Goal: Transaction & Acquisition: Purchase product/service

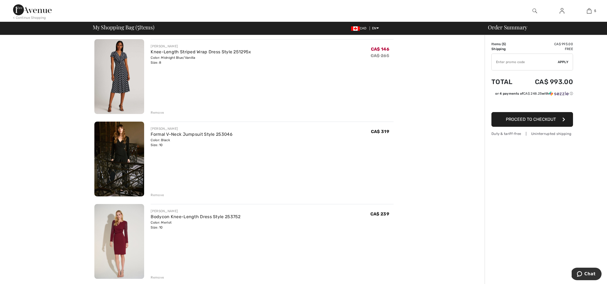
scroll to position [206, 0]
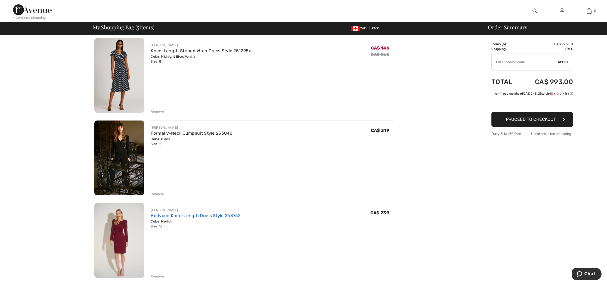
click at [186, 217] on link "Bodycon Knee-Length Dress Style 253752" at bounding box center [196, 215] width 90 height 5
click at [120, 147] on img at bounding box center [119, 157] width 50 height 75
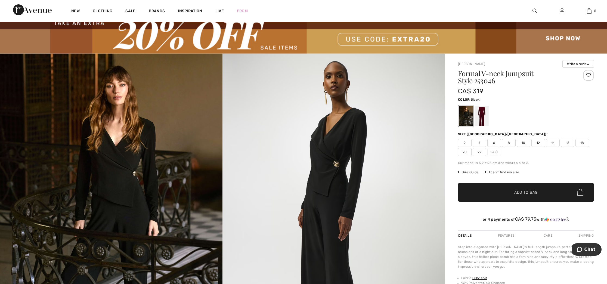
scroll to position [16, 0]
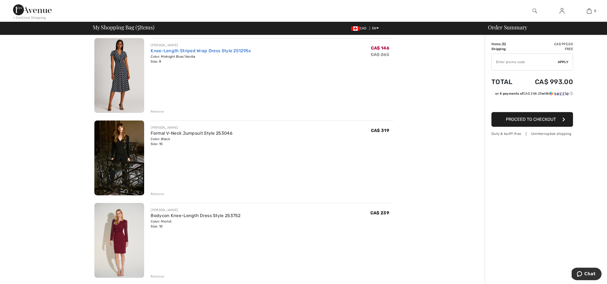
click at [182, 51] on link "Knee-Length Striped Wrap Dress Style 251295x" at bounding box center [201, 50] width 100 height 5
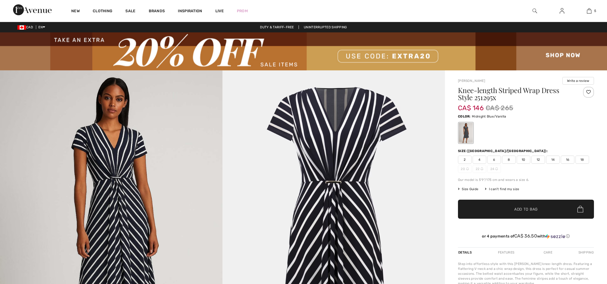
checkbox input "true"
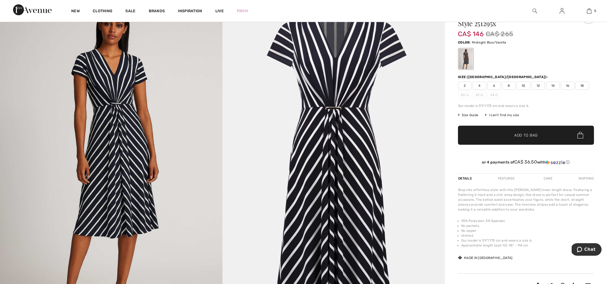
scroll to position [74, 0]
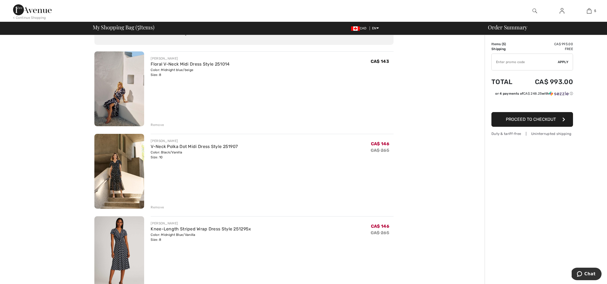
scroll to position [28, 0]
click at [195, 148] on link "V-Neck Polka Dot Midi Dress Style 251907" at bounding box center [194, 146] width 87 height 5
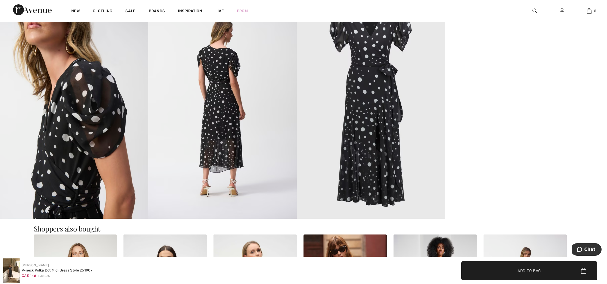
scroll to position [630, 0]
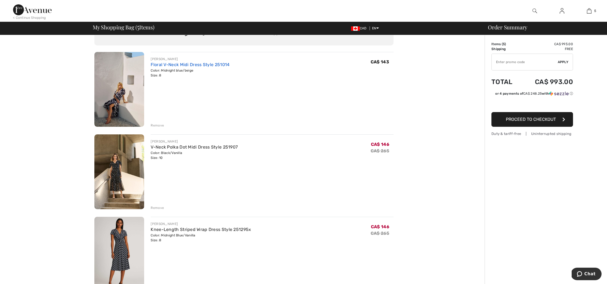
click at [163, 66] on link "Floral V-Neck Midi Dress Style 251014" at bounding box center [190, 64] width 79 height 5
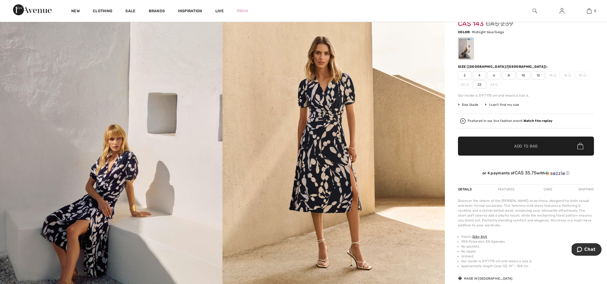
scroll to position [97, 0]
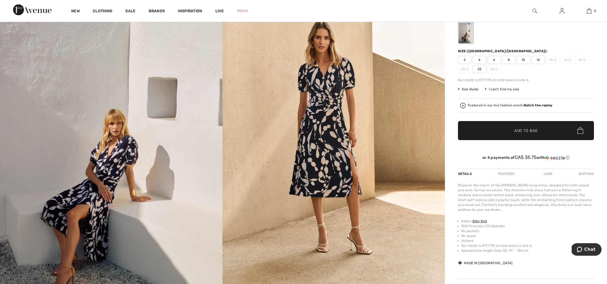
click at [329, 165] on img at bounding box center [333, 140] width 222 height 334
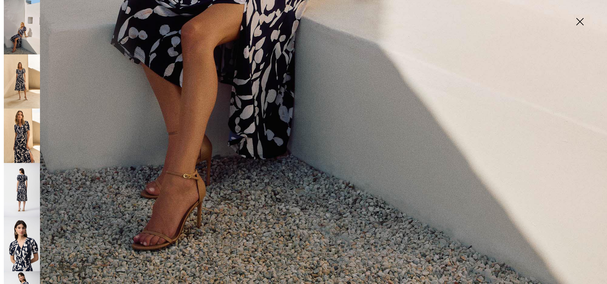
scroll to position [627, 0]
click at [19, 239] on img at bounding box center [22, 244] width 36 height 54
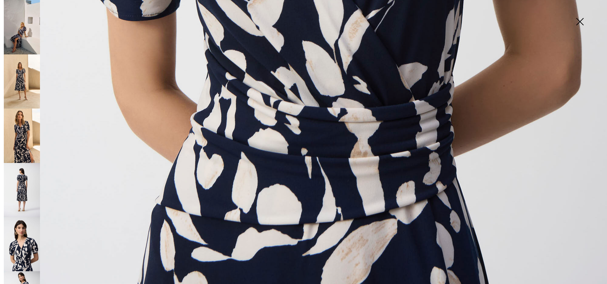
scroll to position [626, 0]
